Goal: Information Seeking & Learning: Learn about a topic

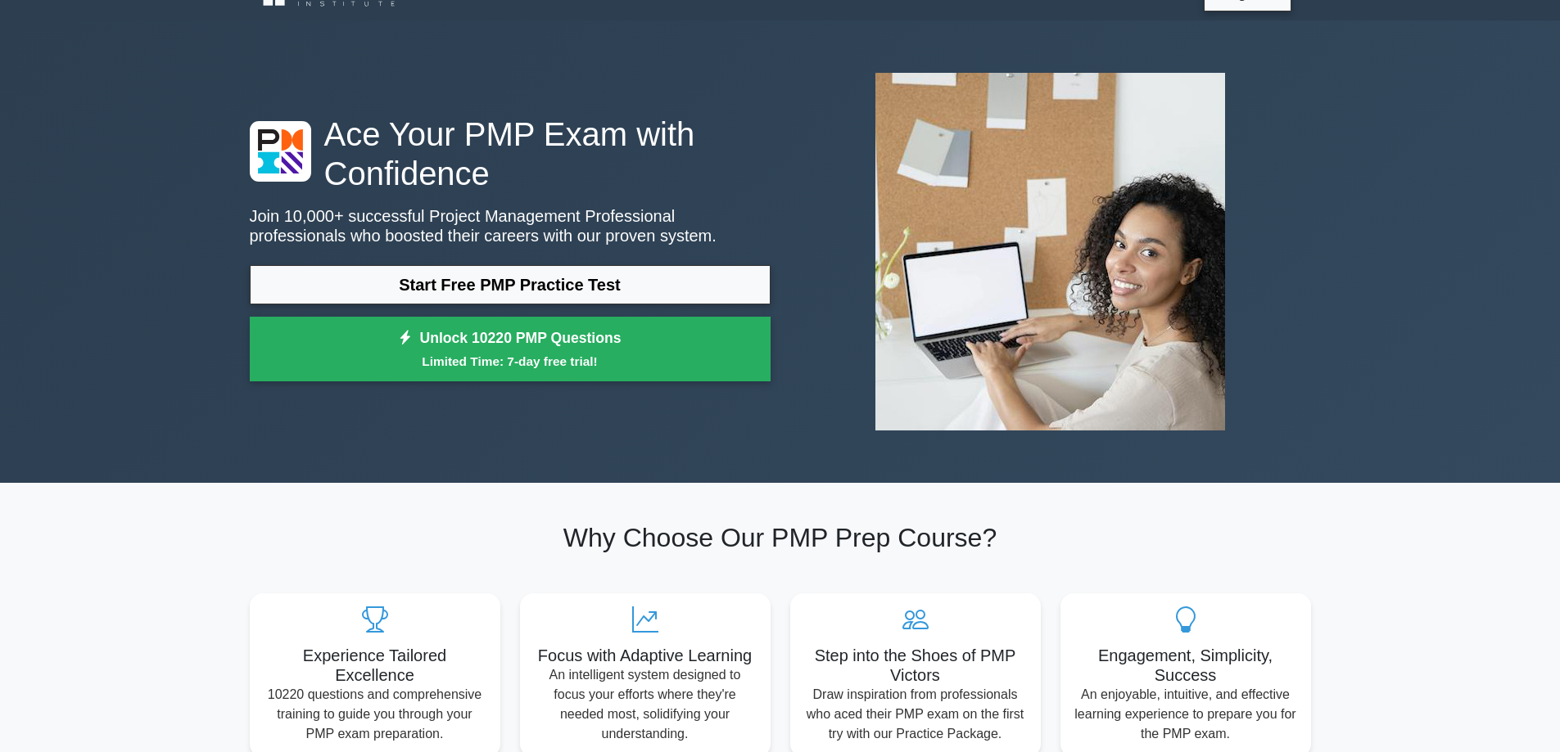
scroll to position [47, 0]
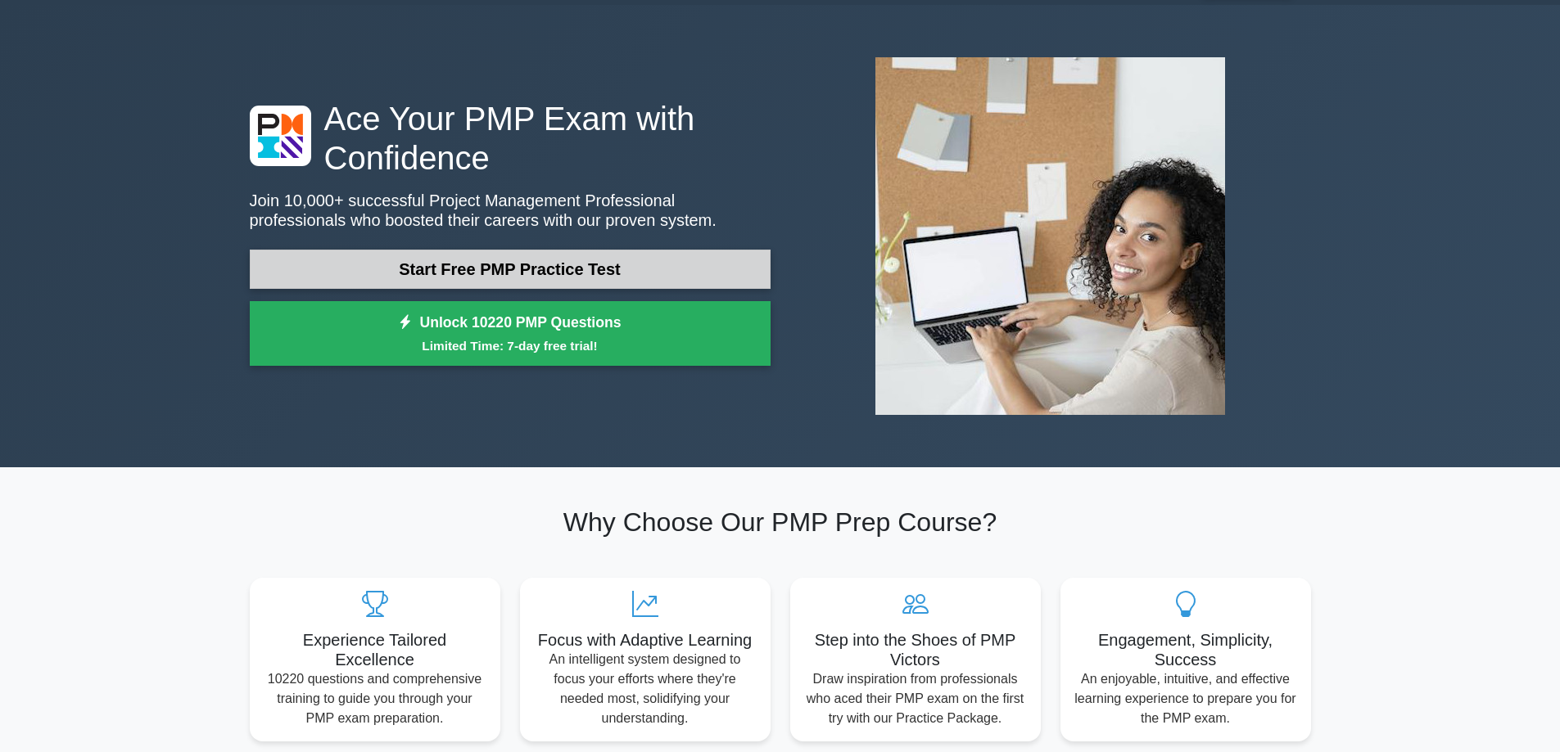
click at [473, 277] on link "Start Free PMP Practice Test" at bounding box center [510, 269] width 521 height 39
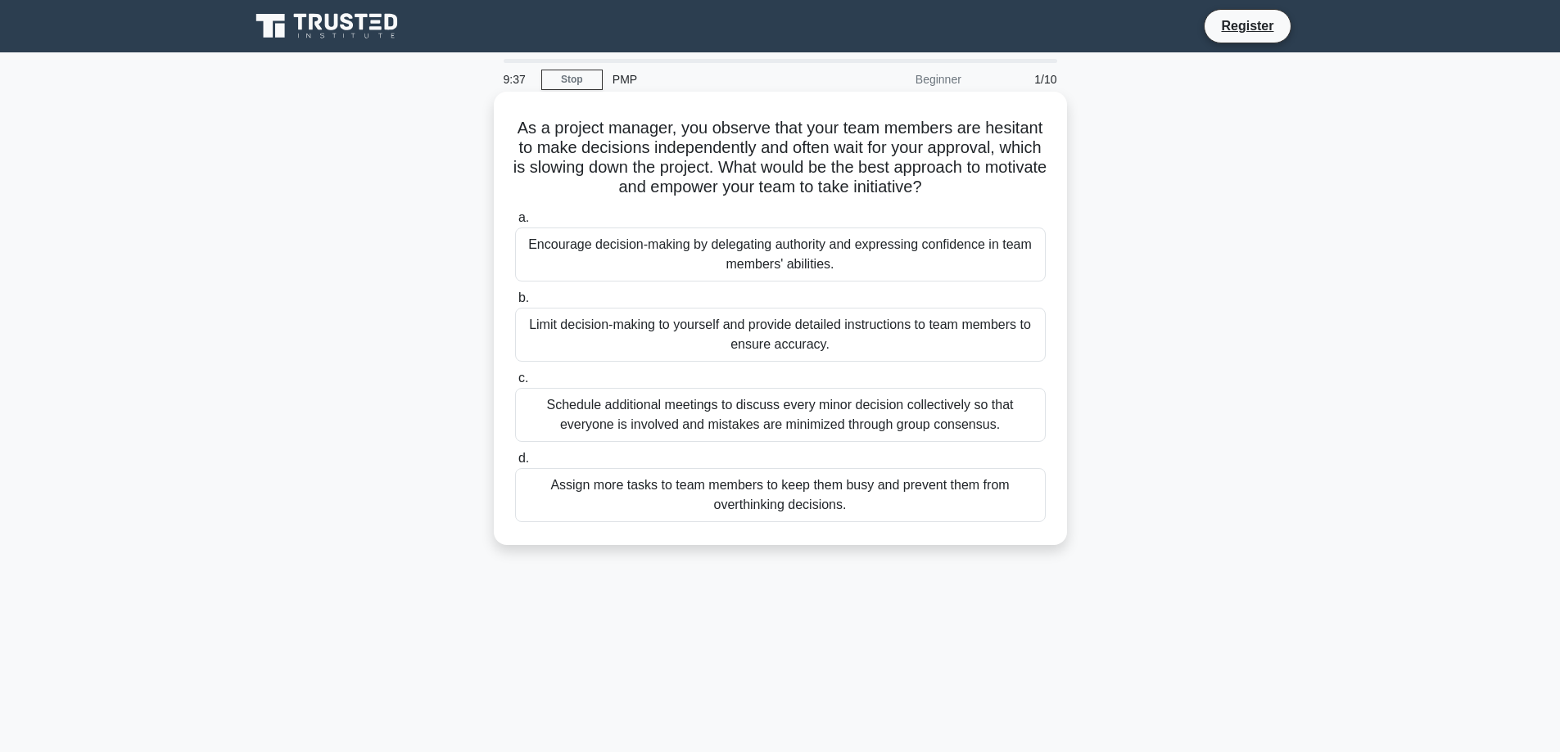
click at [619, 257] on div "Encourage decision-making by delegating authority and expressing confidence in …" at bounding box center [780, 255] width 531 height 54
click at [515, 224] on input "a. Encourage decision-making by delegating authority and expressing confidence …" at bounding box center [515, 218] width 0 height 11
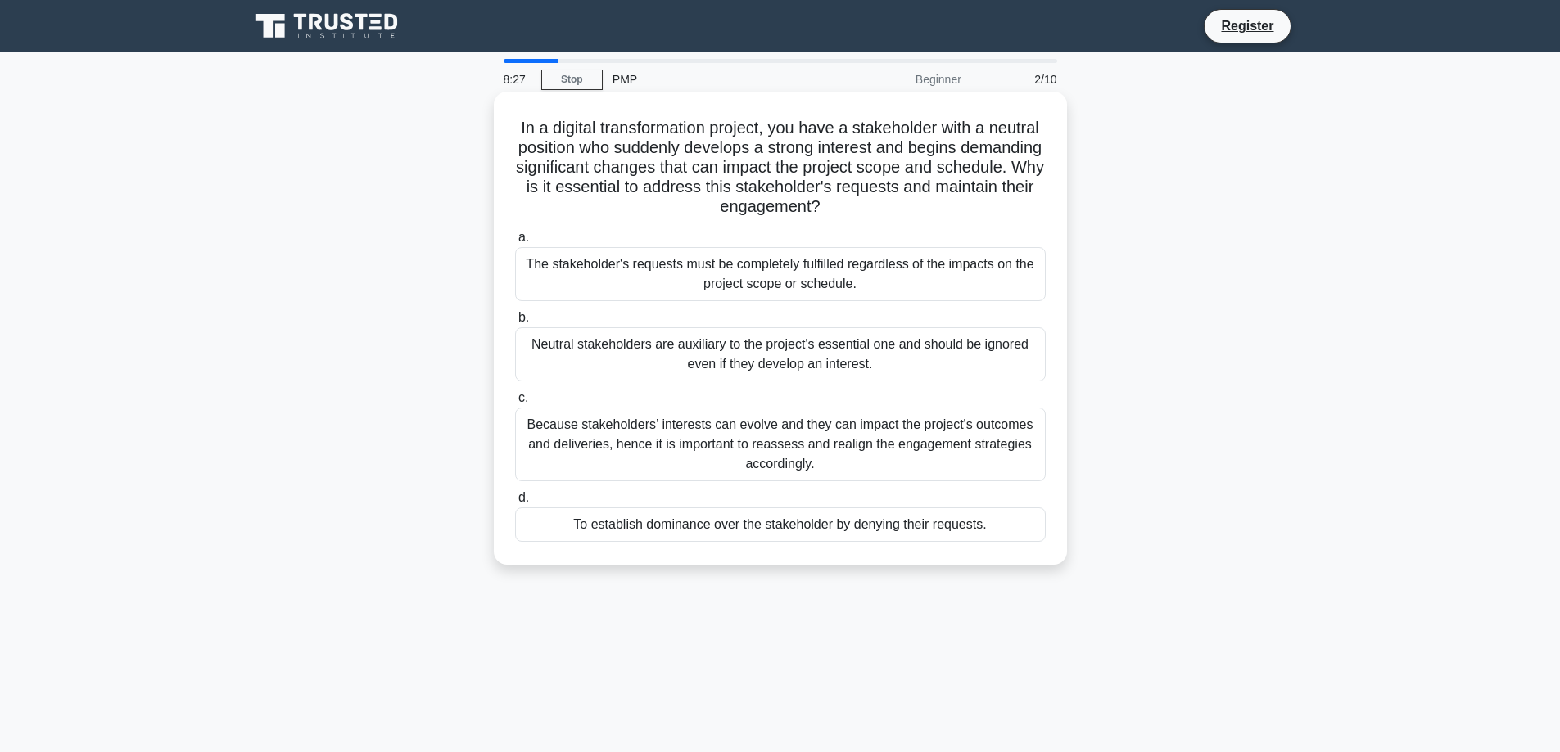
click at [672, 427] on div "Because stakeholders’ interests can evolve and they can impact the project's ou…" at bounding box center [780, 445] width 531 height 74
click at [515, 404] on input "c. Because stakeholders’ interests can evolve and they can impact the project's…" at bounding box center [515, 398] width 0 height 11
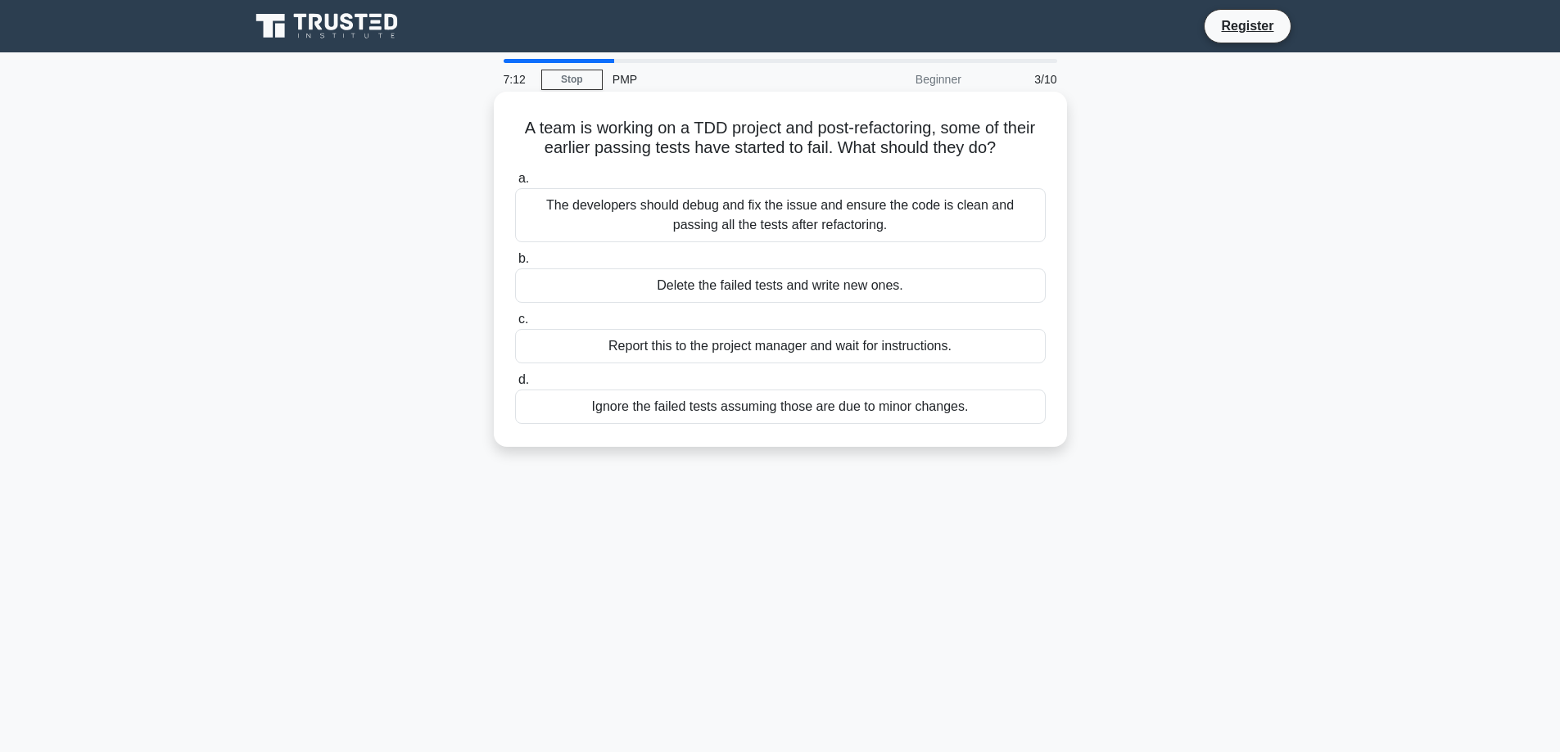
click at [764, 226] on div "The developers should debug and fix the issue and ensure the code is clean and …" at bounding box center [780, 215] width 531 height 54
click at [515, 184] on input "a. The developers should debug and fix the issue and ensure the code is clean a…" at bounding box center [515, 179] width 0 height 11
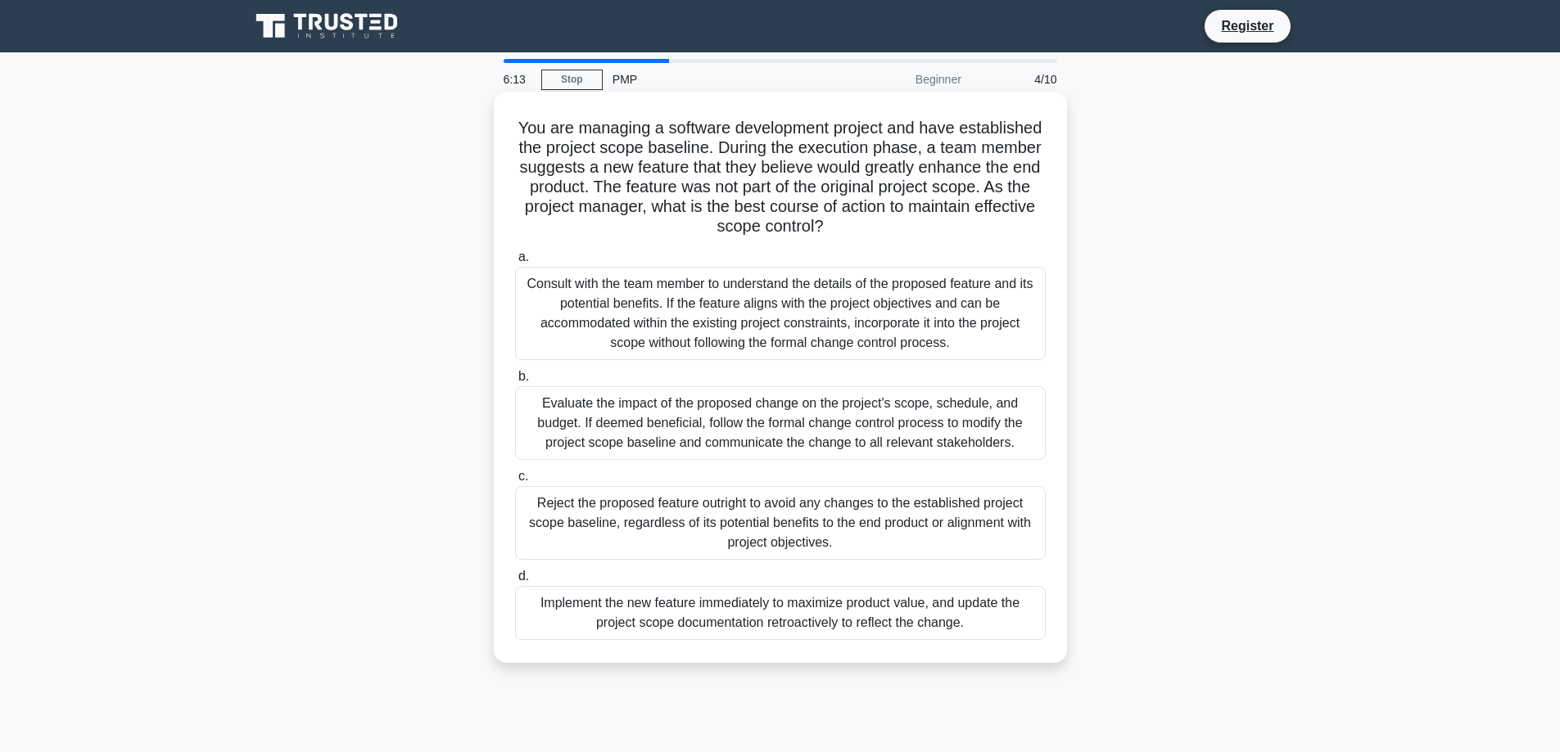
click at [804, 407] on div "Evaluate the impact of the proposed change on the project's scope, schedule, an…" at bounding box center [780, 423] width 531 height 74
click at [515, 382] on input "b. Evaluate the impact of the proposed change on the project's scope, schedule,…" at bounding box center [515, 377] width 0 height 11
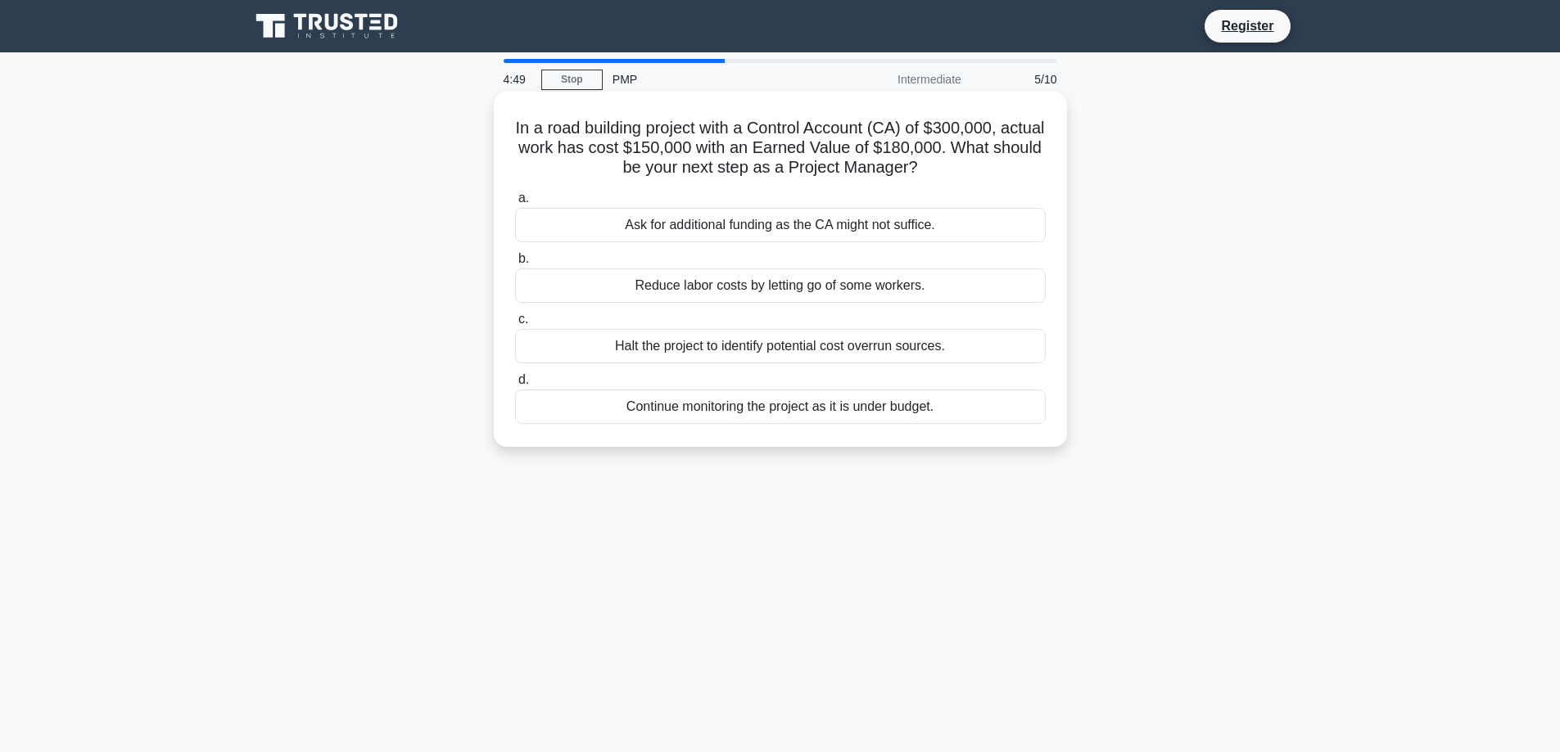
click at [819, 414] on div "Continue monitoring the project as it is under budget." at bounding box center [780, 407] width 531 height 34
click at [515, 386] on input "d. Continue monitoring the project as it is under budget." at bounding box center [515, 380] width 0 height 11
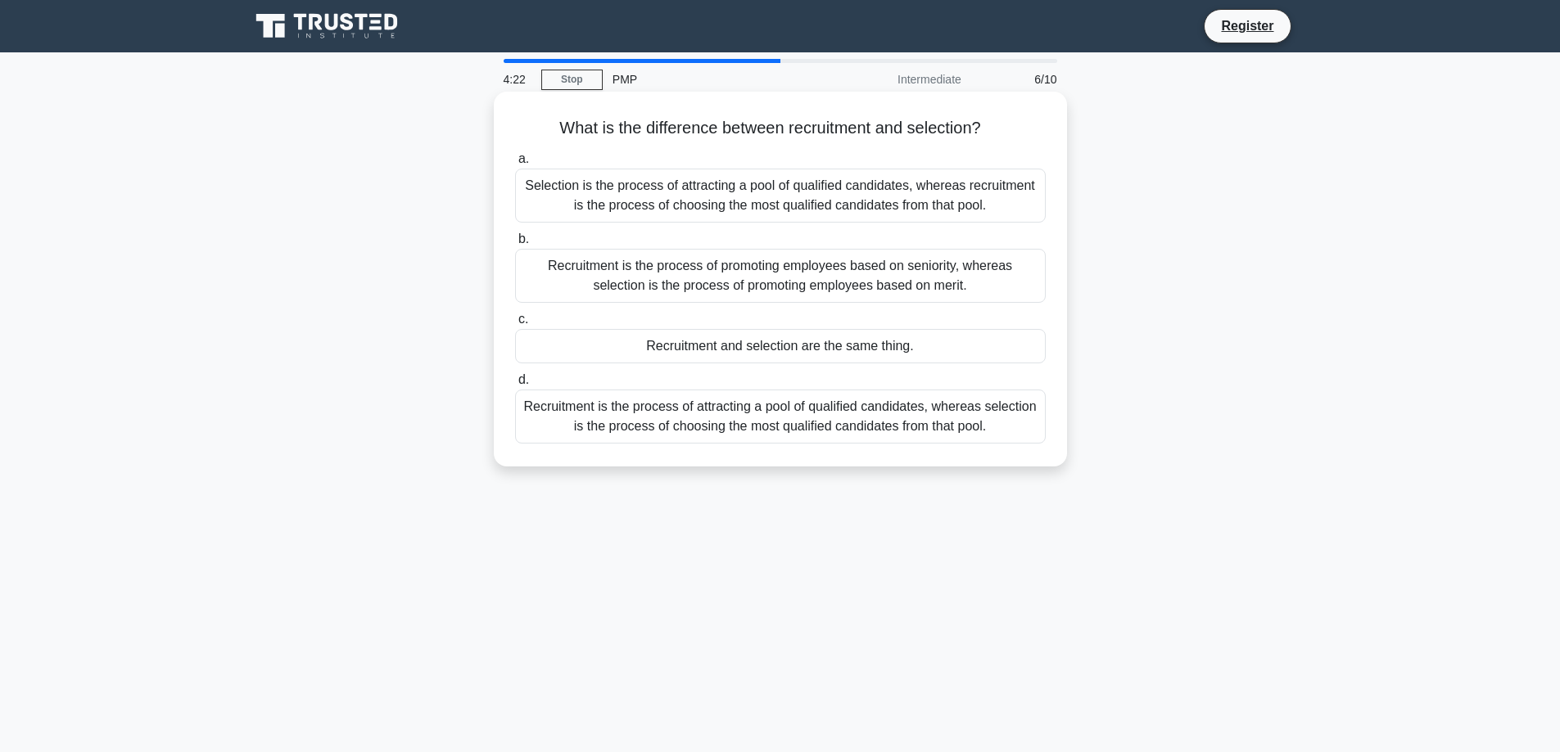
click at [822, 434] on div "Recruitment is the process of attracting a pool of qualified candidates, wherea…" at bounding box center [780, 417] width 531 height 54
click at [515, 386] on input "d. Recruitment is the process of attracting a pool of qualified candidates, whe…" at bounding box center [515, 380] width 0 height 11
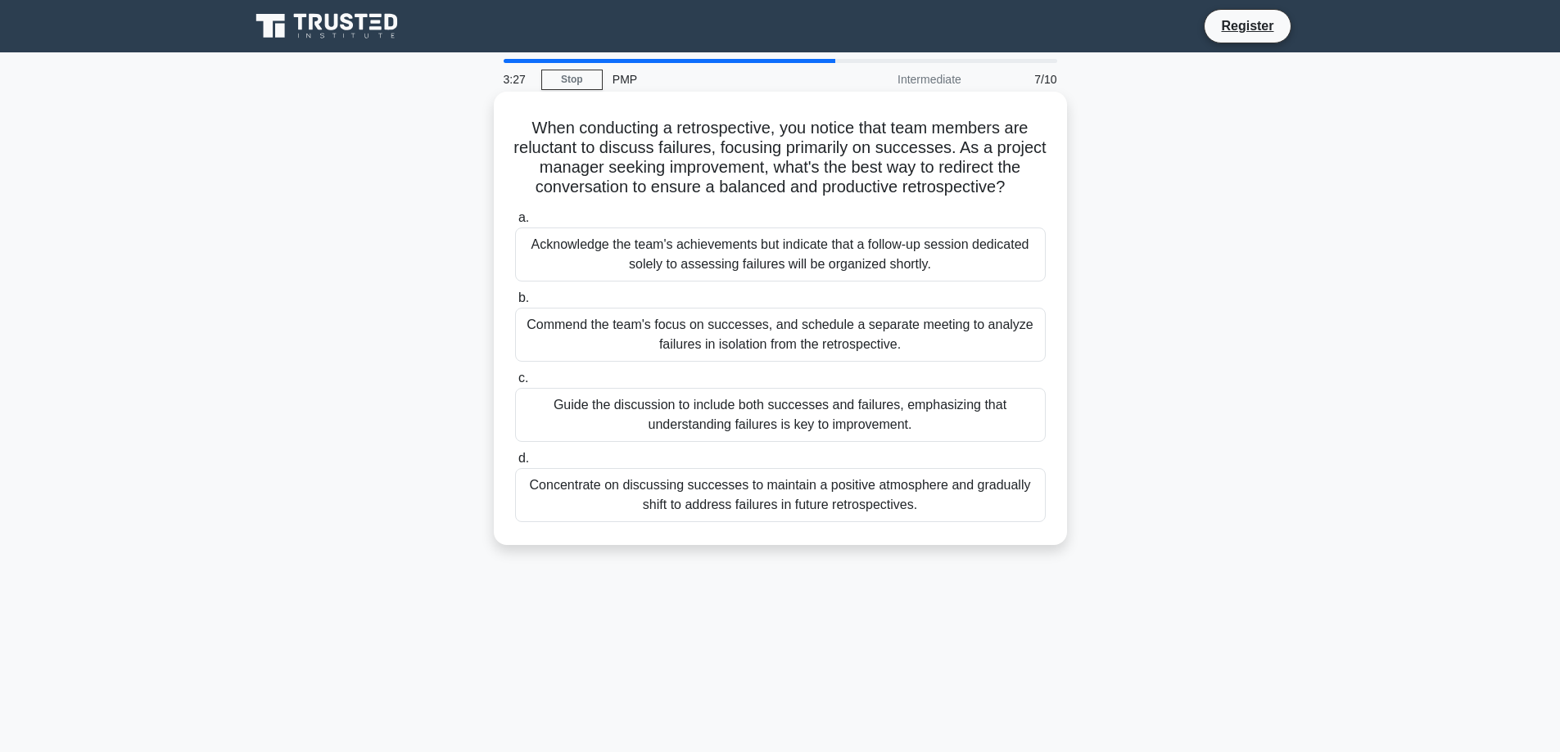
click at [828, 424] on div "Guide the discussion to include both successes and failures, emphasizing that u…" at bounding box center [780, 415] width 531 height 54
click at [515, 384] on input "c. Guide the discussion to include both successes and failures, emphasizing tha…" at bounding box center [515, 378] width 0 height 11
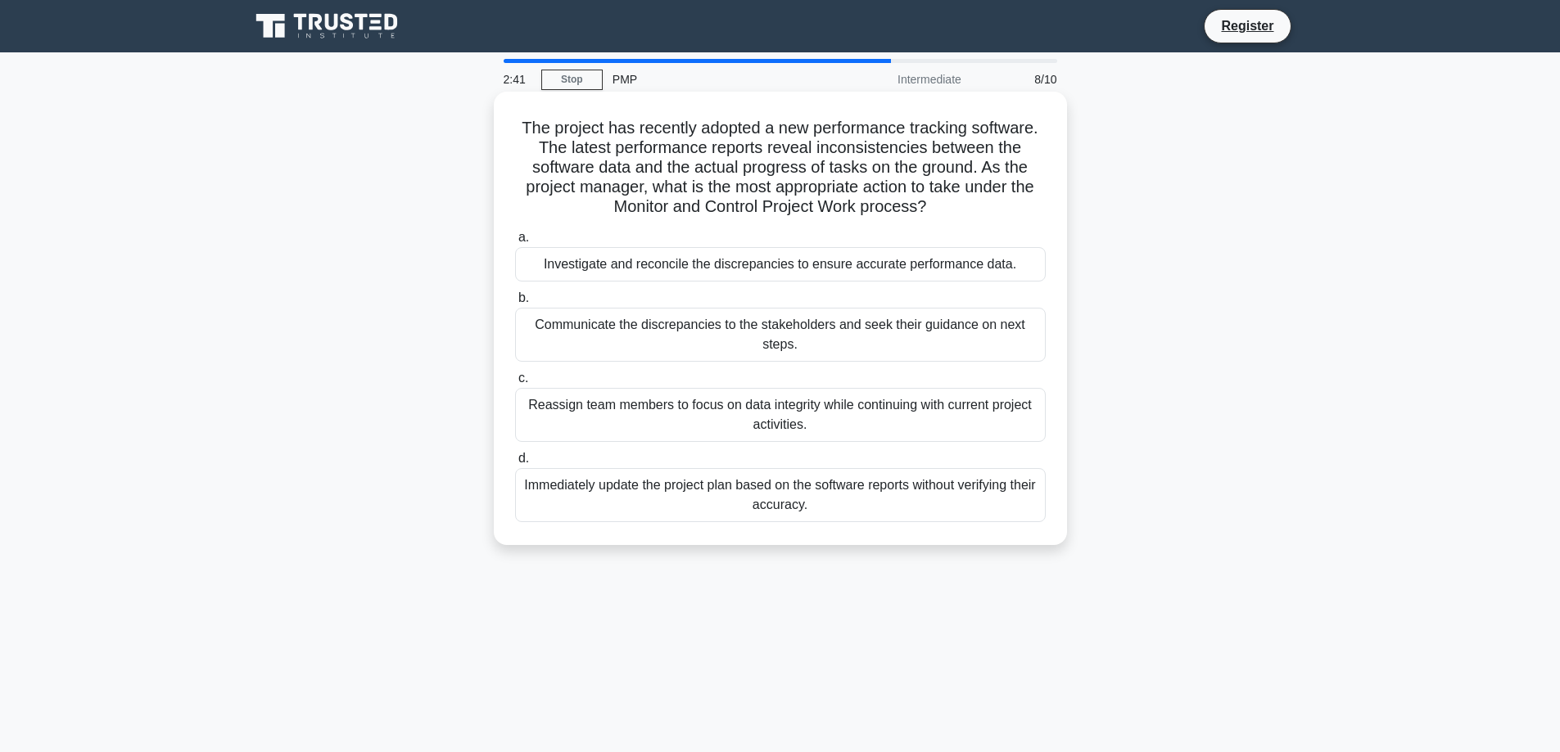
click at [894, 269] on div "Investigate and reconcile the discrepancies to ensure accurate performance data." at bounding box center [780, 264] width 531 height 34
click at [515, 243] on input "a. Investigate and reconcile the discrepancies to ensure accurate performance d…" at bounding box center [515, 238] width 0 height 11
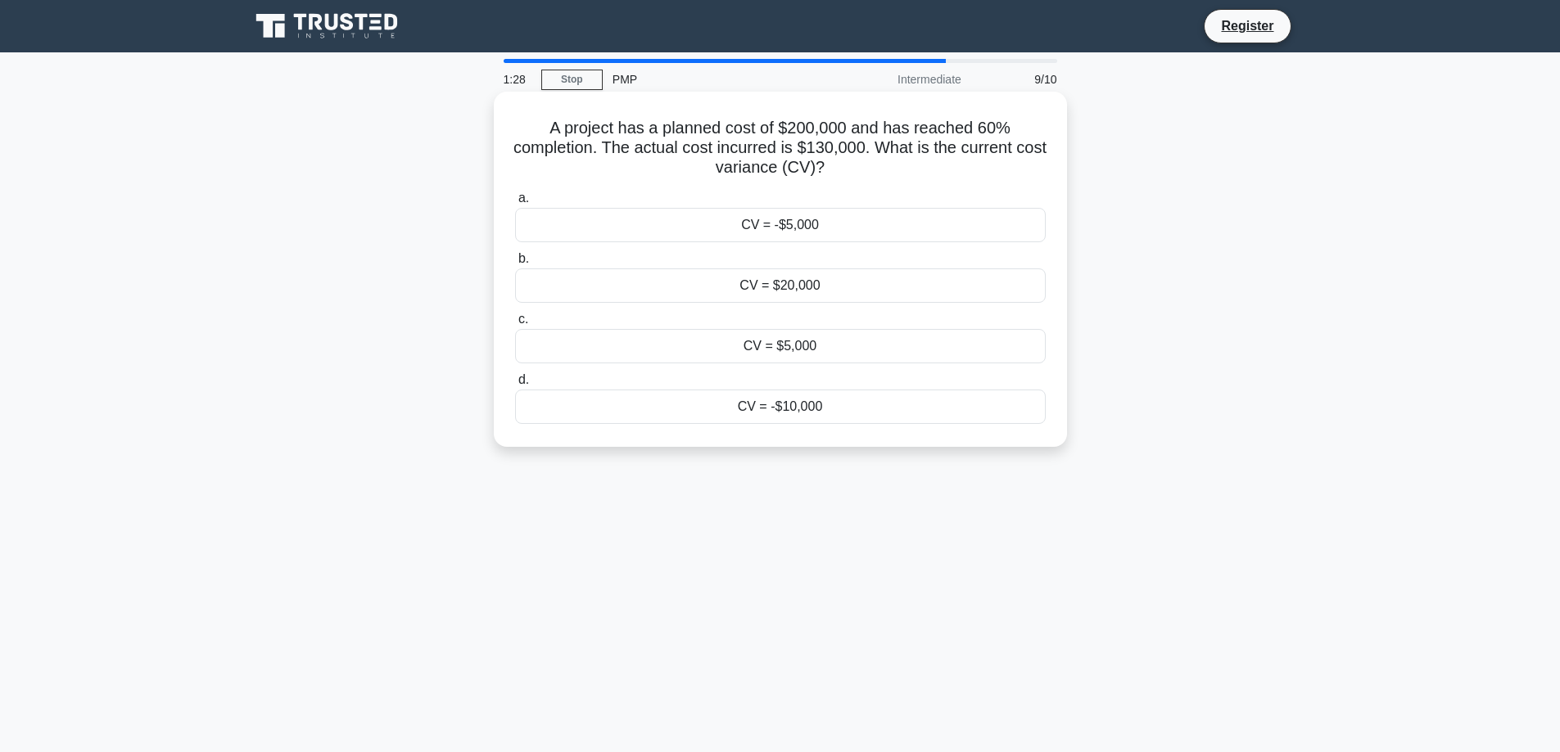
click at [865, 411] on div "CV = -$10,000" at bounding box center [780, 407] width 531 height 34
click at [515, 386] on input "d. CV = -$10,000" at bounding box center [515, 380] width 0 height 11
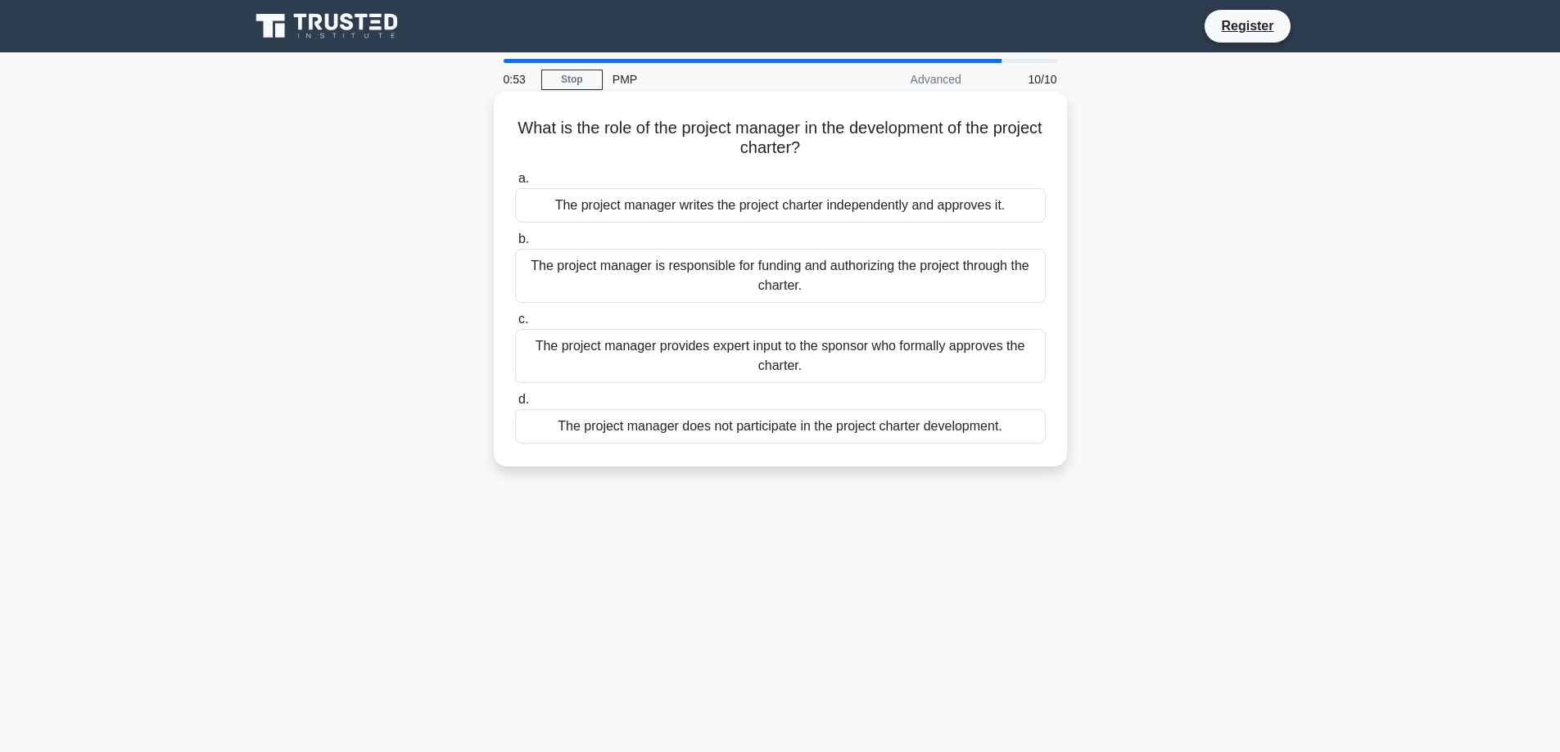
click at [891, 364] on div "The project manager provides expert input to the sponsor who formally approves …" at bounding box center [780, 356] width 531 height 54
click at [515, 325] on input "c. The project manager provides expert input to the sponsor who formally approv…" at bounding box center [515, 319] width 0 height 11
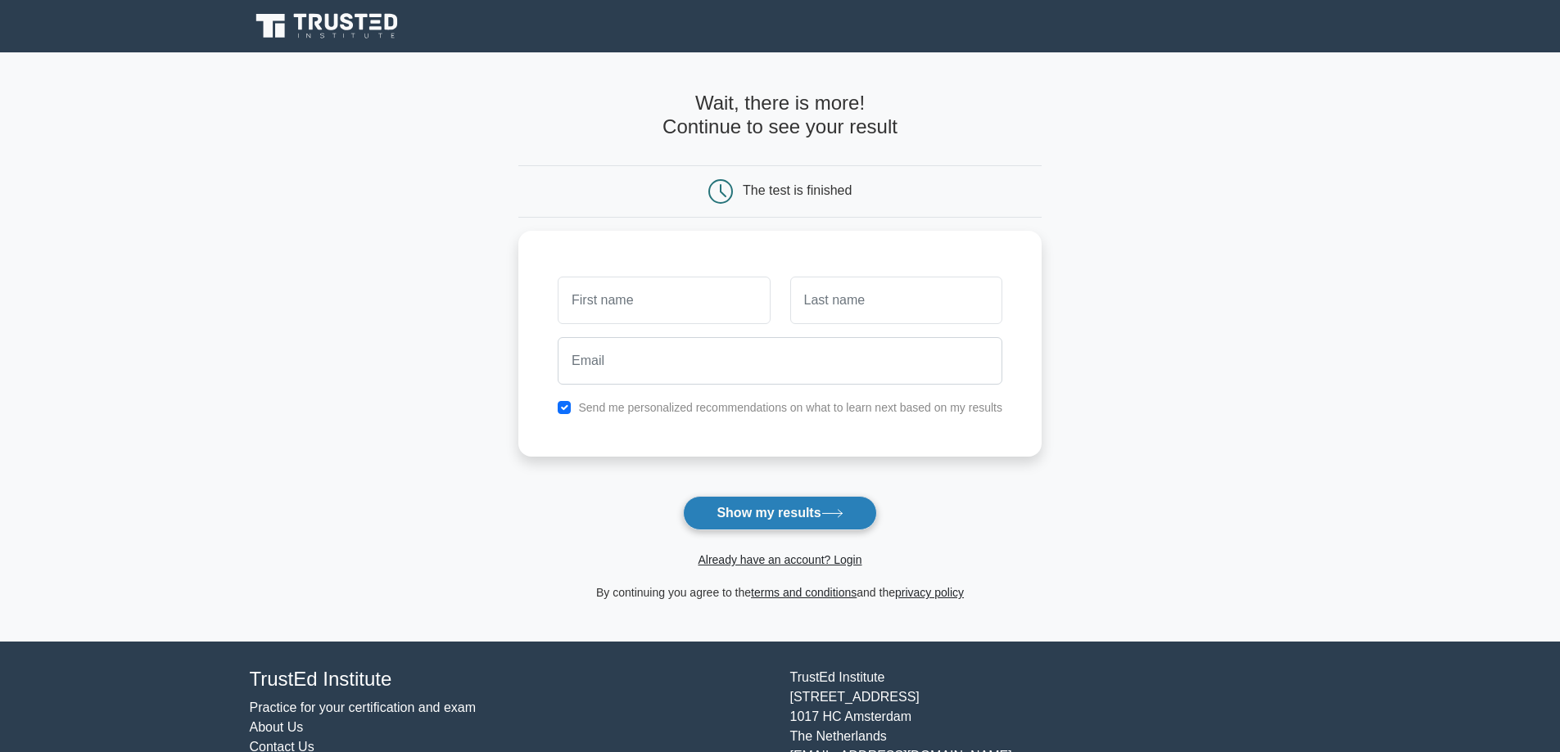
click at [807, 521] on button "Show my results" at bounding box center [779, 513] width 193 height 34
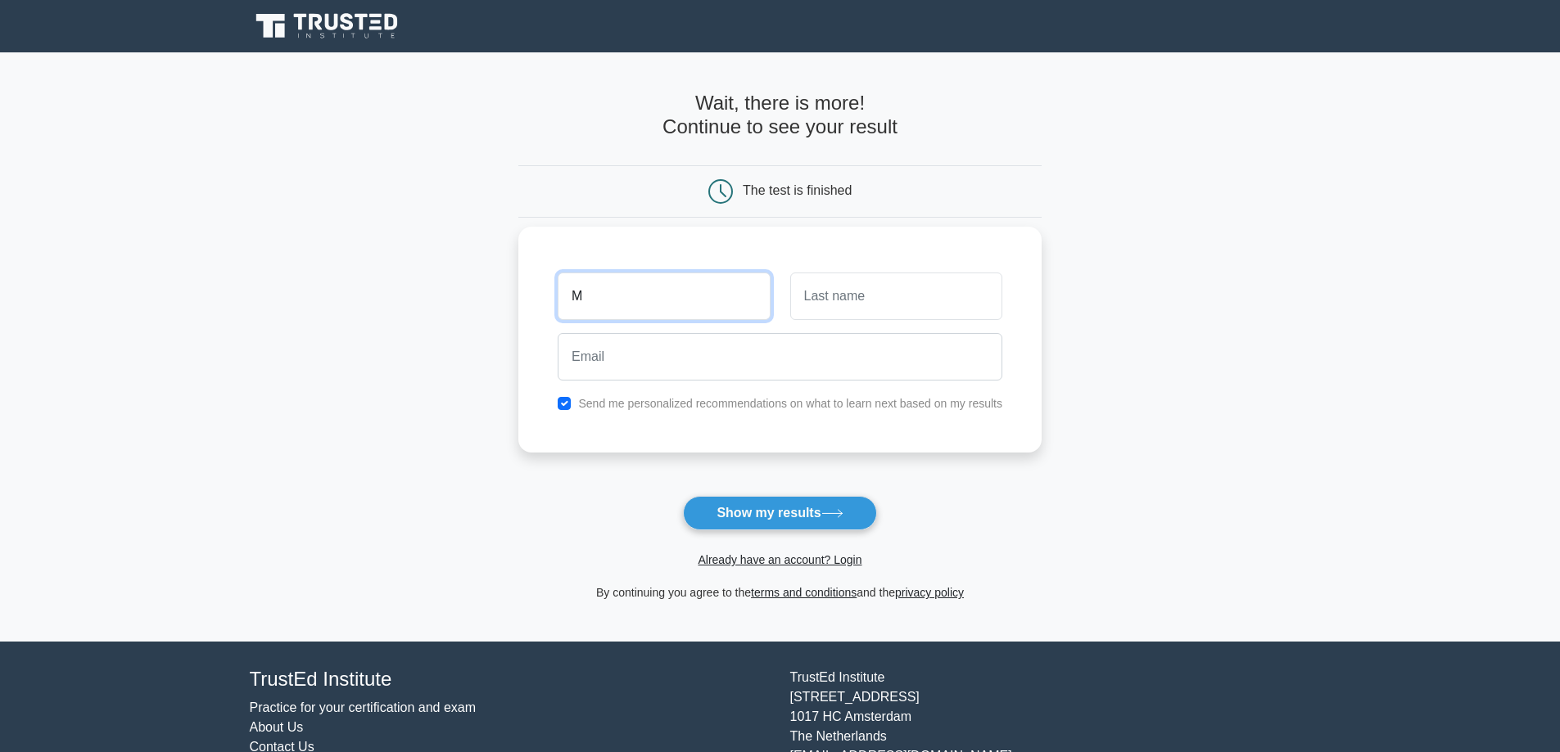
type input "Moyenda"
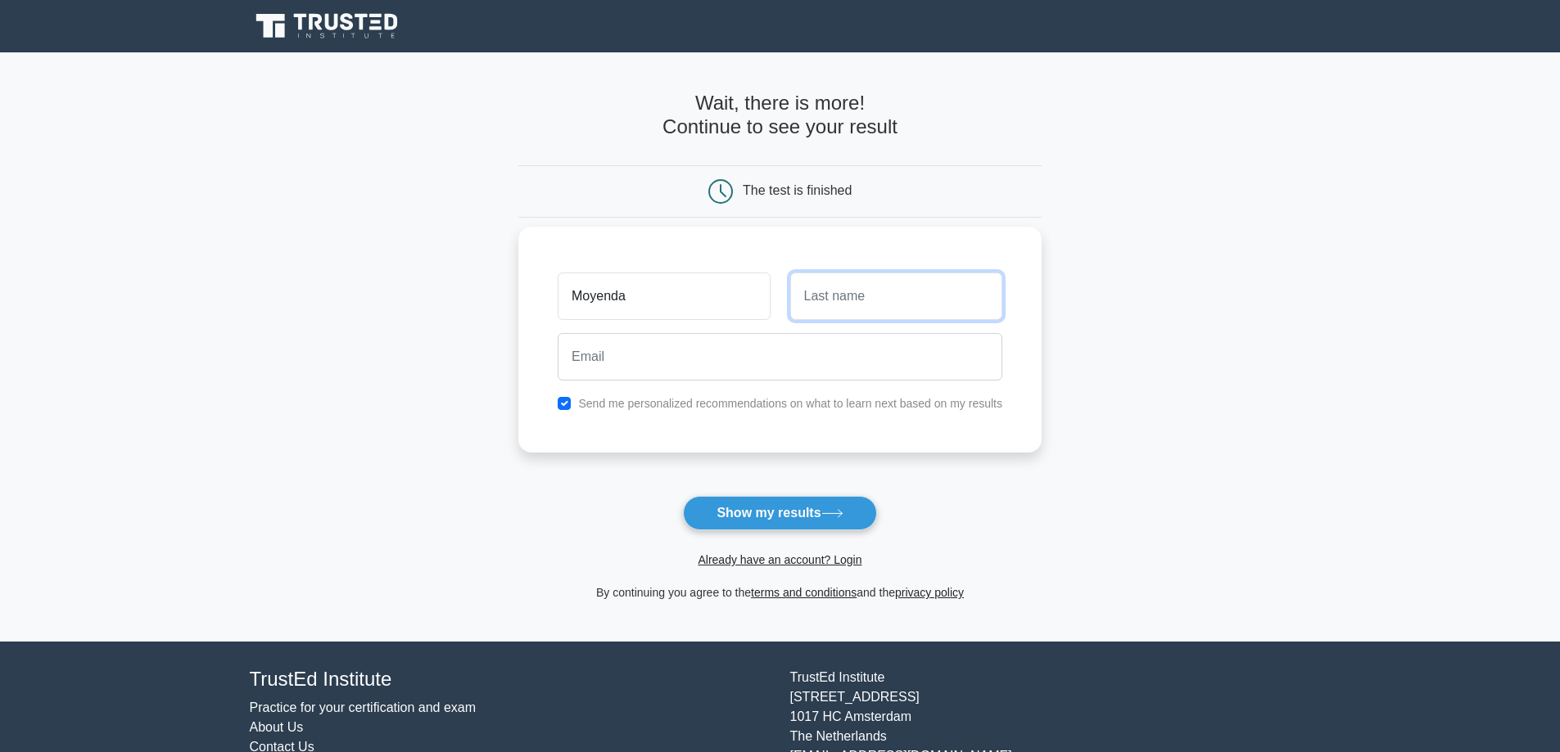
click at [840, 288] on input "text" at bounding box center [896, 296] width 212 height 47
type input "Chaponda"
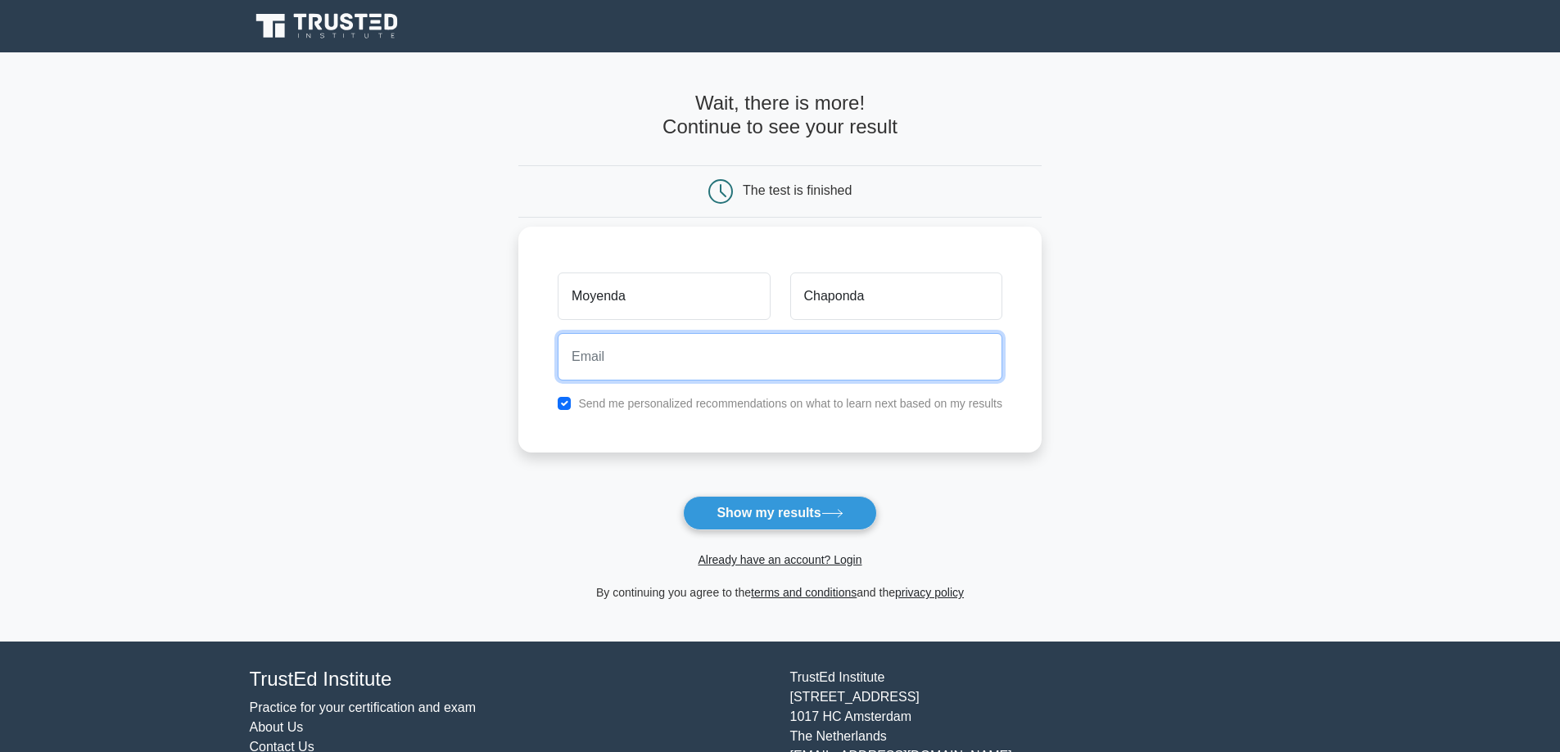
click at [871, 364] on input "email" at bounding box center [780, 356] width 445 height 47
type input "m.chaponda@gmail.com"
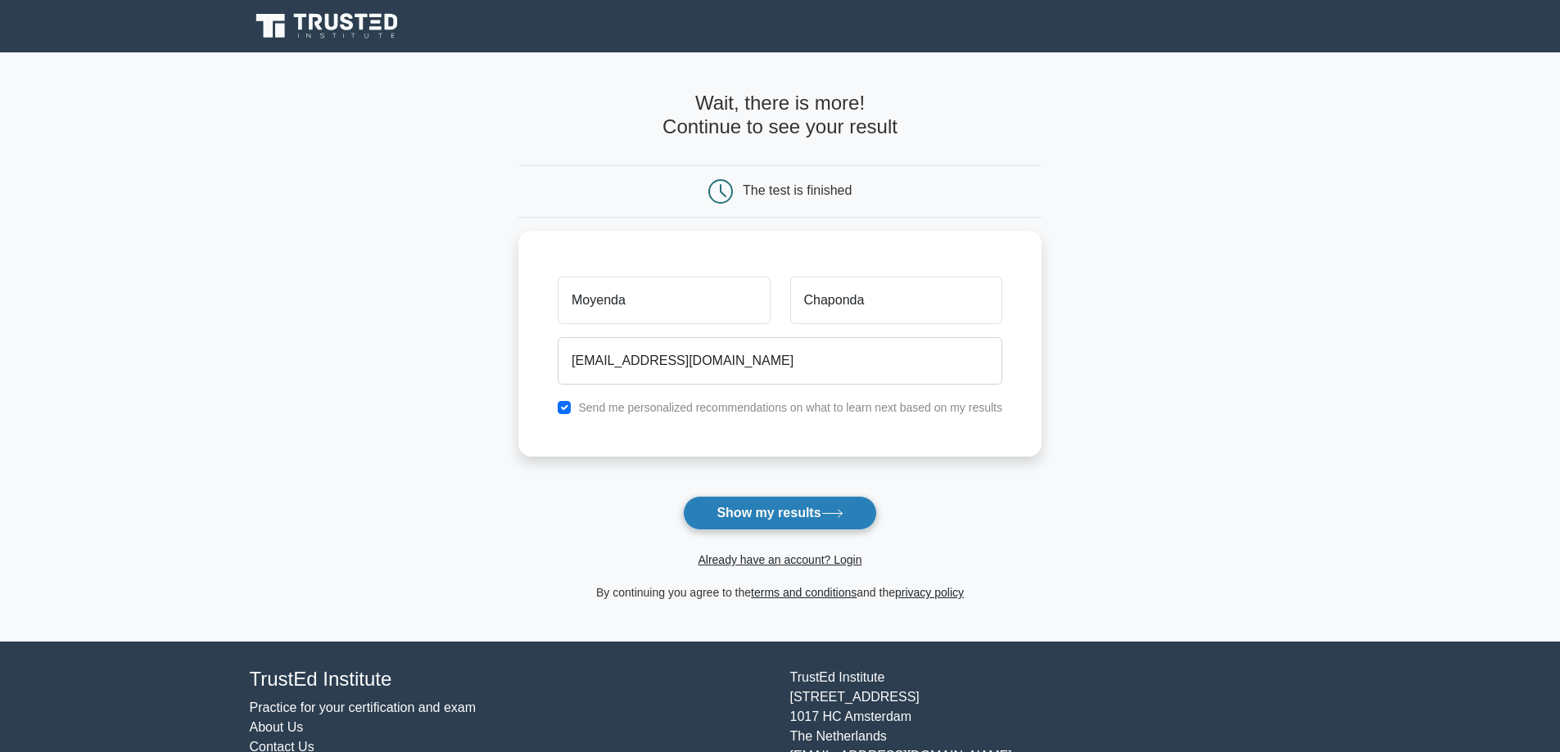
click at [772, 513] on button "Show my results" at bounding box center [779, 513] width 193 height 34
click at [294, 41] on icon at bounding box center [328, 26] width 157 height 31
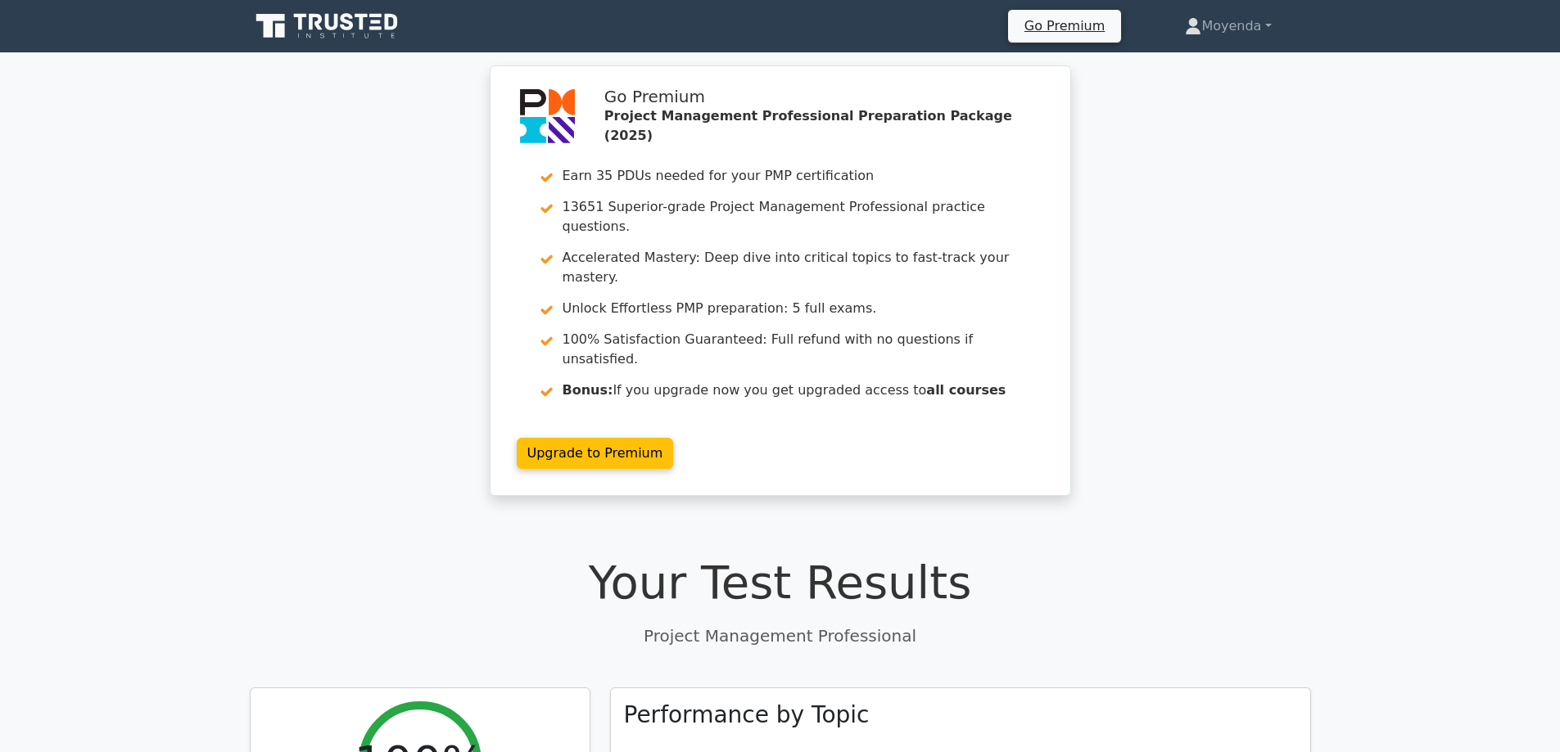
click at [359, 11] on icon at bounding box center [328, 26] width 157 height 31
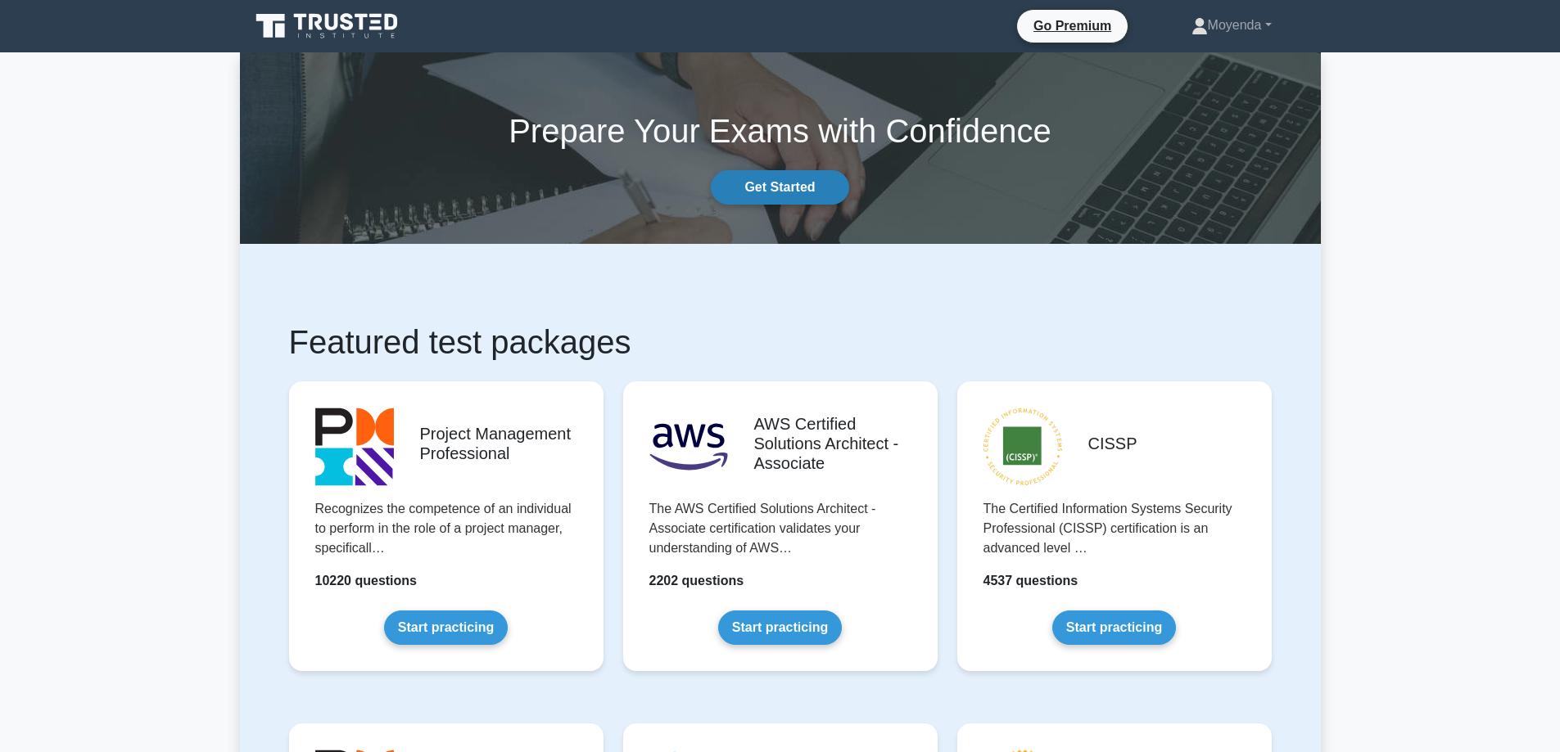
click at [807, 175] on link "Get Started" at bounding box center [780, 187] width 138 height 34
